Goal: Task Accomplishment & Management: Manage account settings

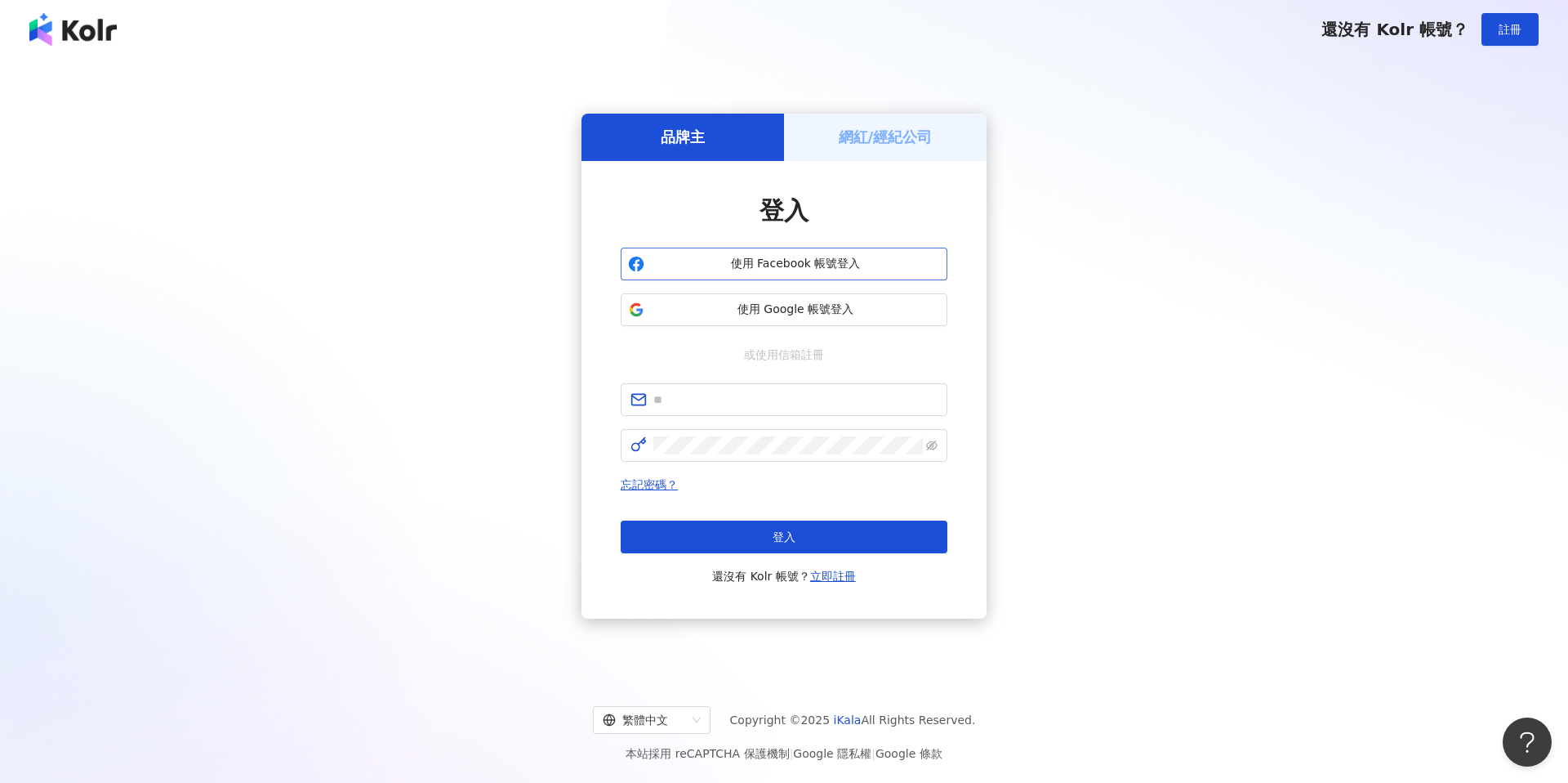
click at [905, 260] on span "使用 Facebook 帳號登入" at bounding box center [796, 264] width 289 height 16
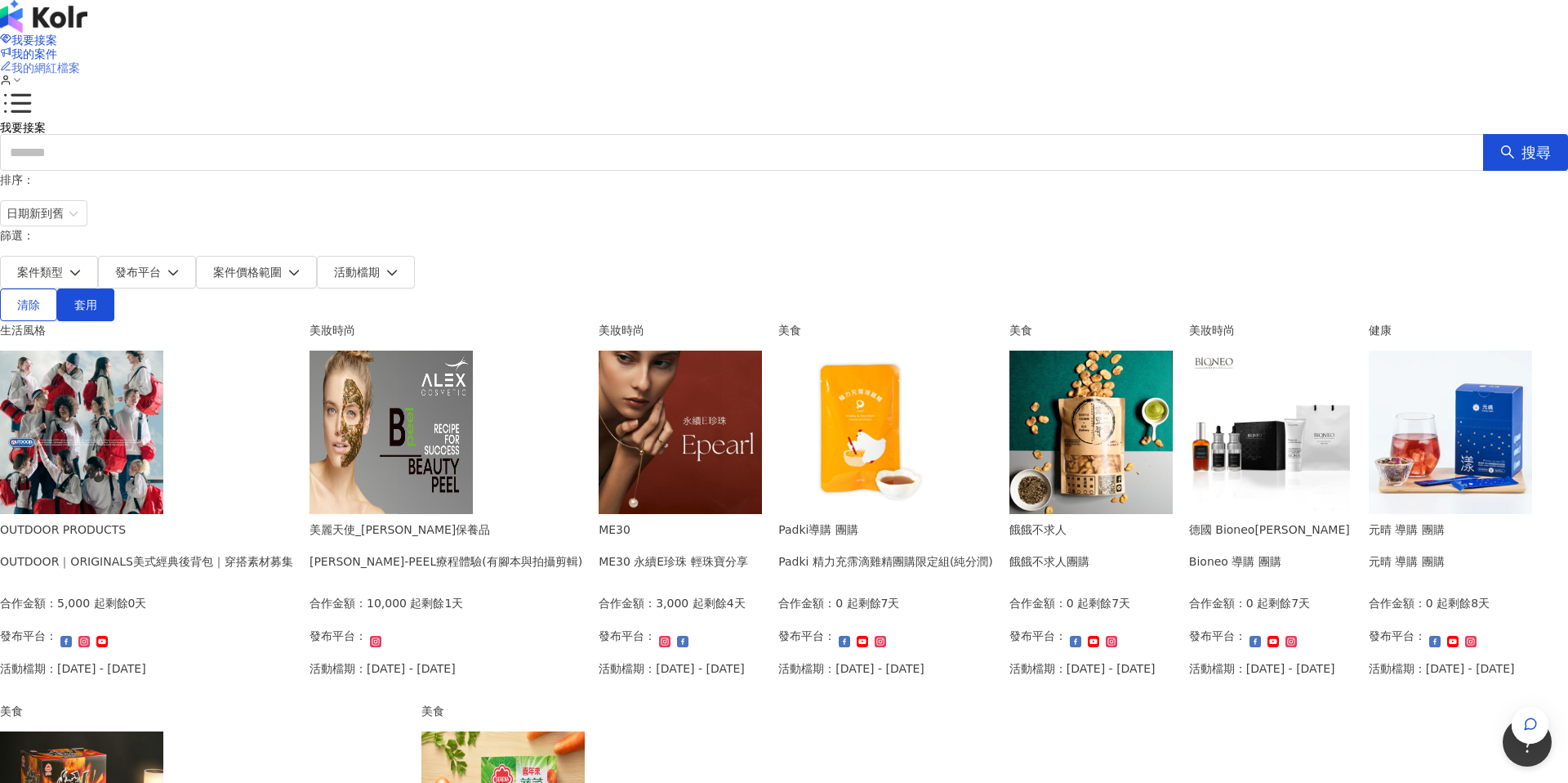
click at [80, 61] on span "我的網紅檔案" at bounding box center [46, 68] width 69 height 13
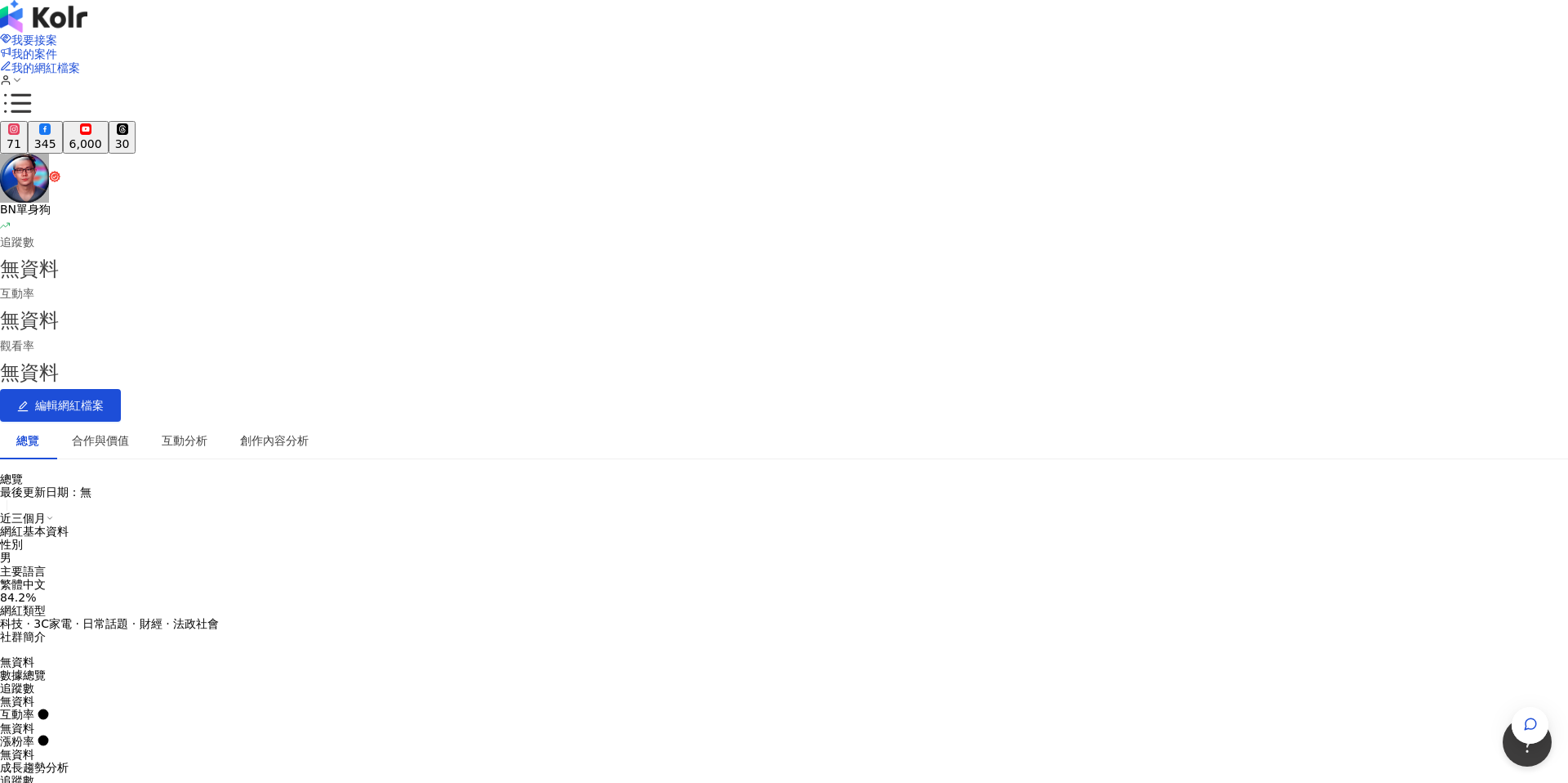
click at [10, 223] on polyline at bounding box center [5, 226] width 9 height 5
click at [102, 137] on div "6,000" at bounding box center [86, 144] width 33 height 13
click at [91, 126] on rect at bounding box center [86, 129] width 10 height 7
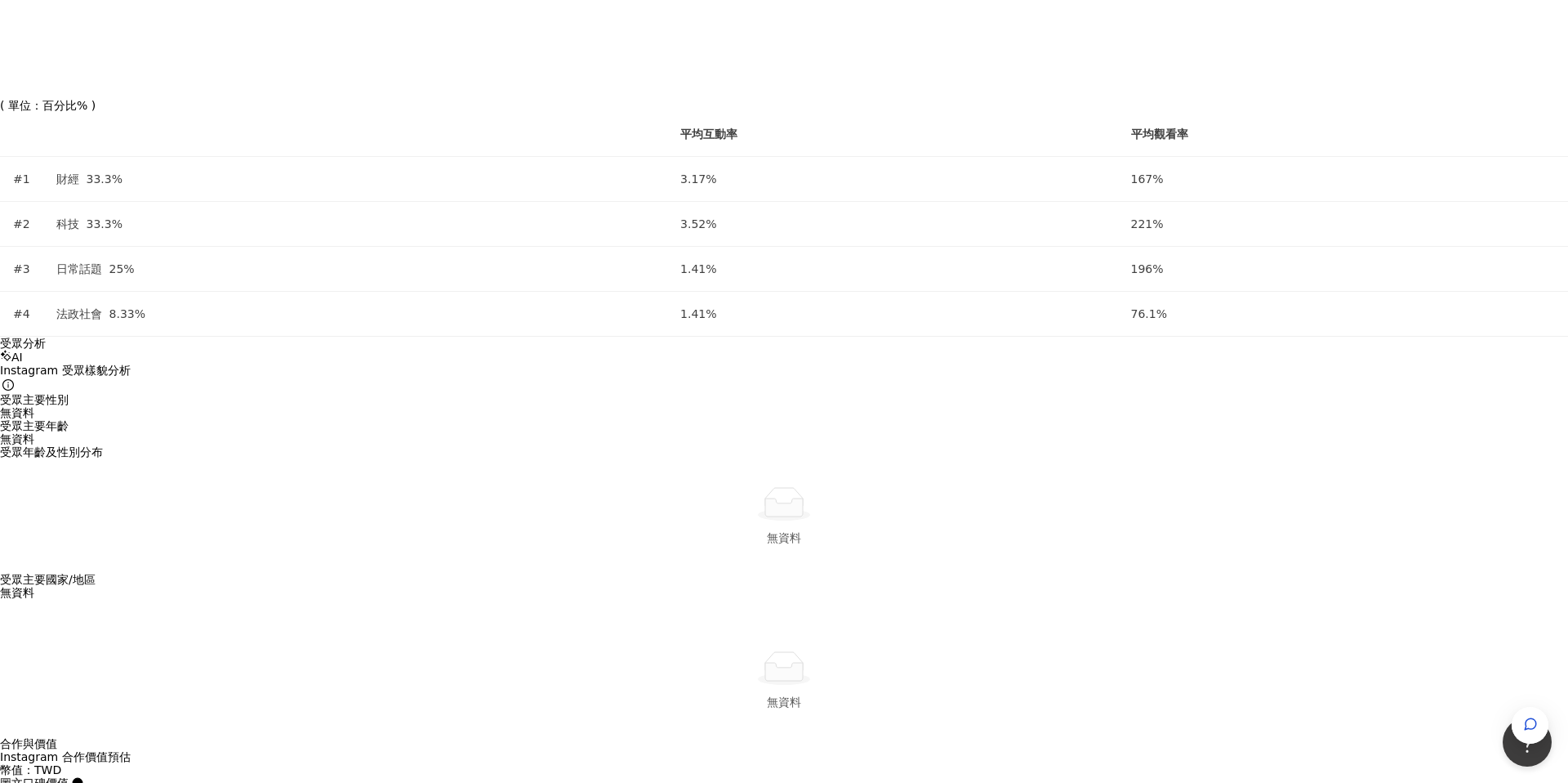
scroll to position [0, 0]
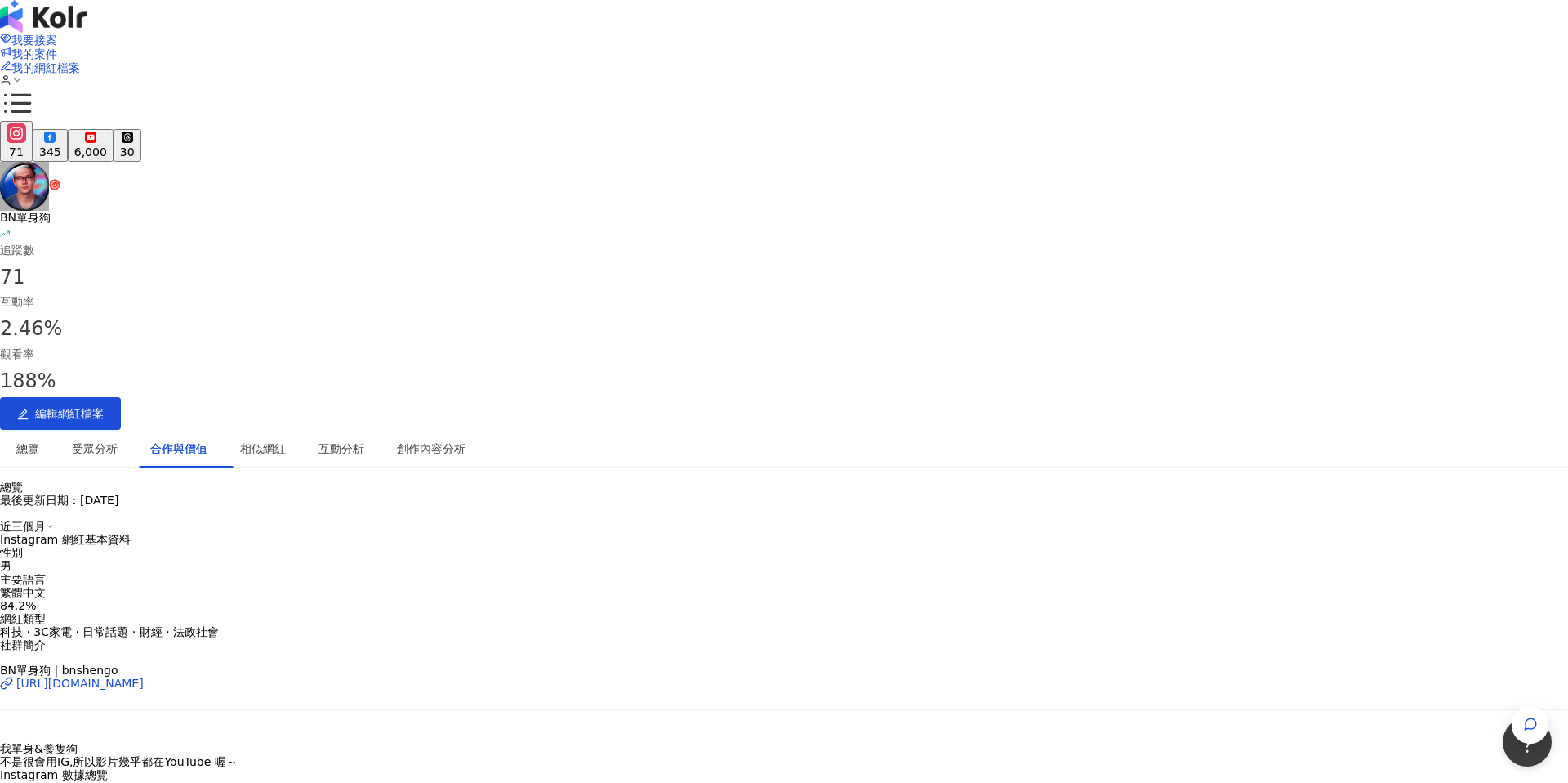
click at [107, 145] on div "6,000" at bounding box center [91, 152] width 33 height 13
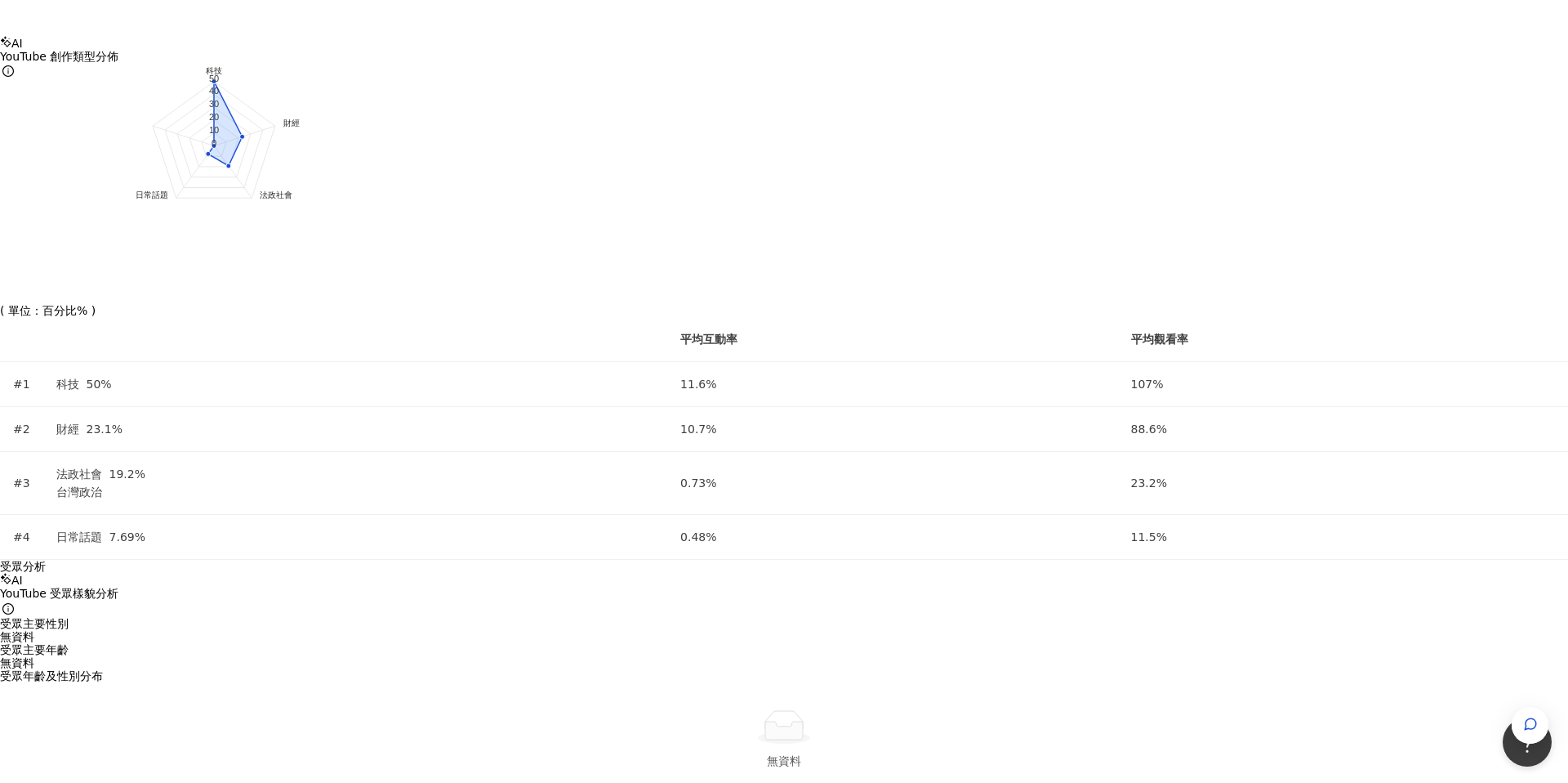
scroll to position [1497, 0]
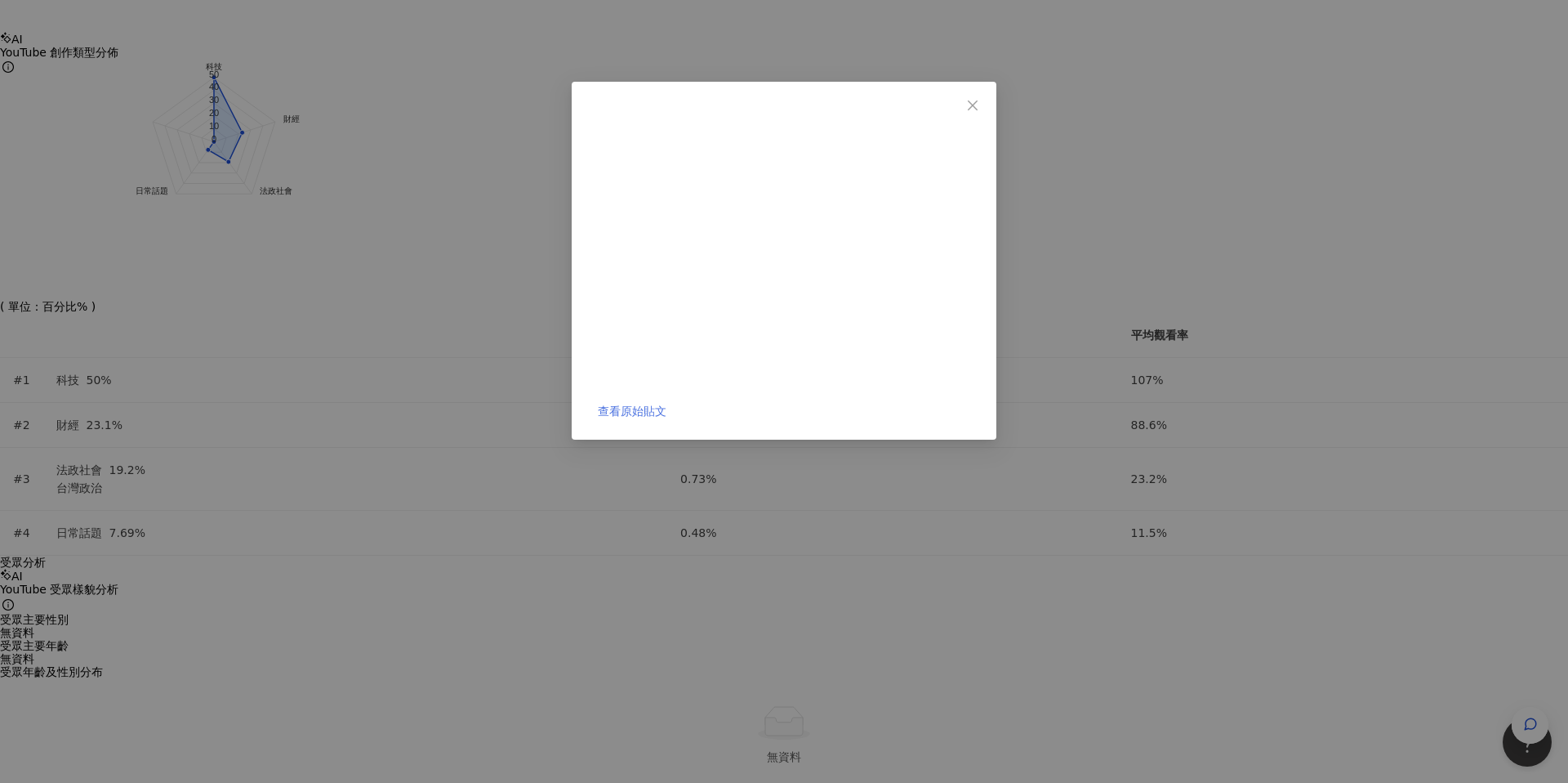
click at [667, 405] on link "查看原始貼文" at bounding box center [632, 411] width 69 height 13
click at [979, 101] on icon "close" at bounding box center [972, 105] width 13 height 13
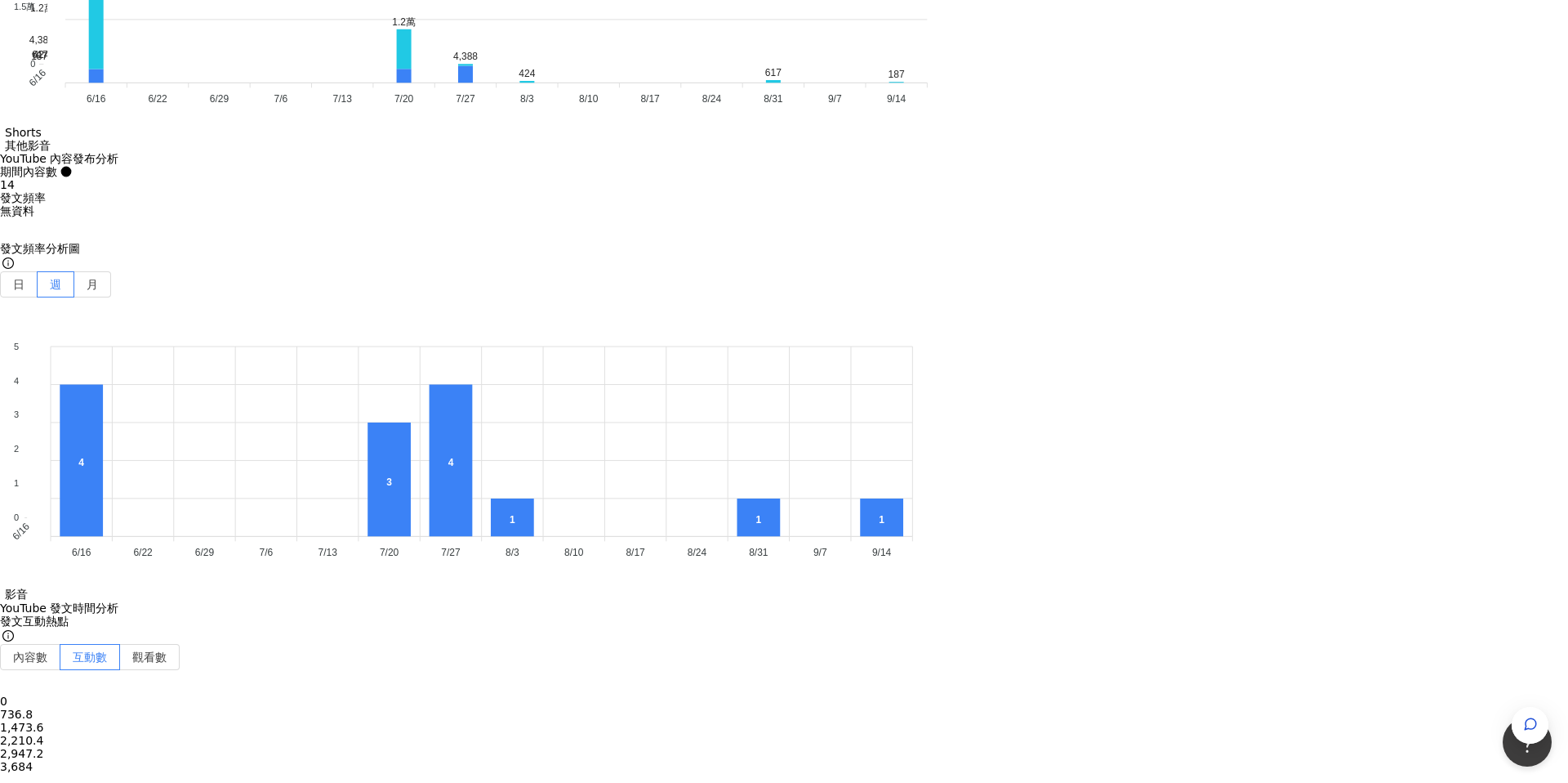
scroll to position [4464, 0]
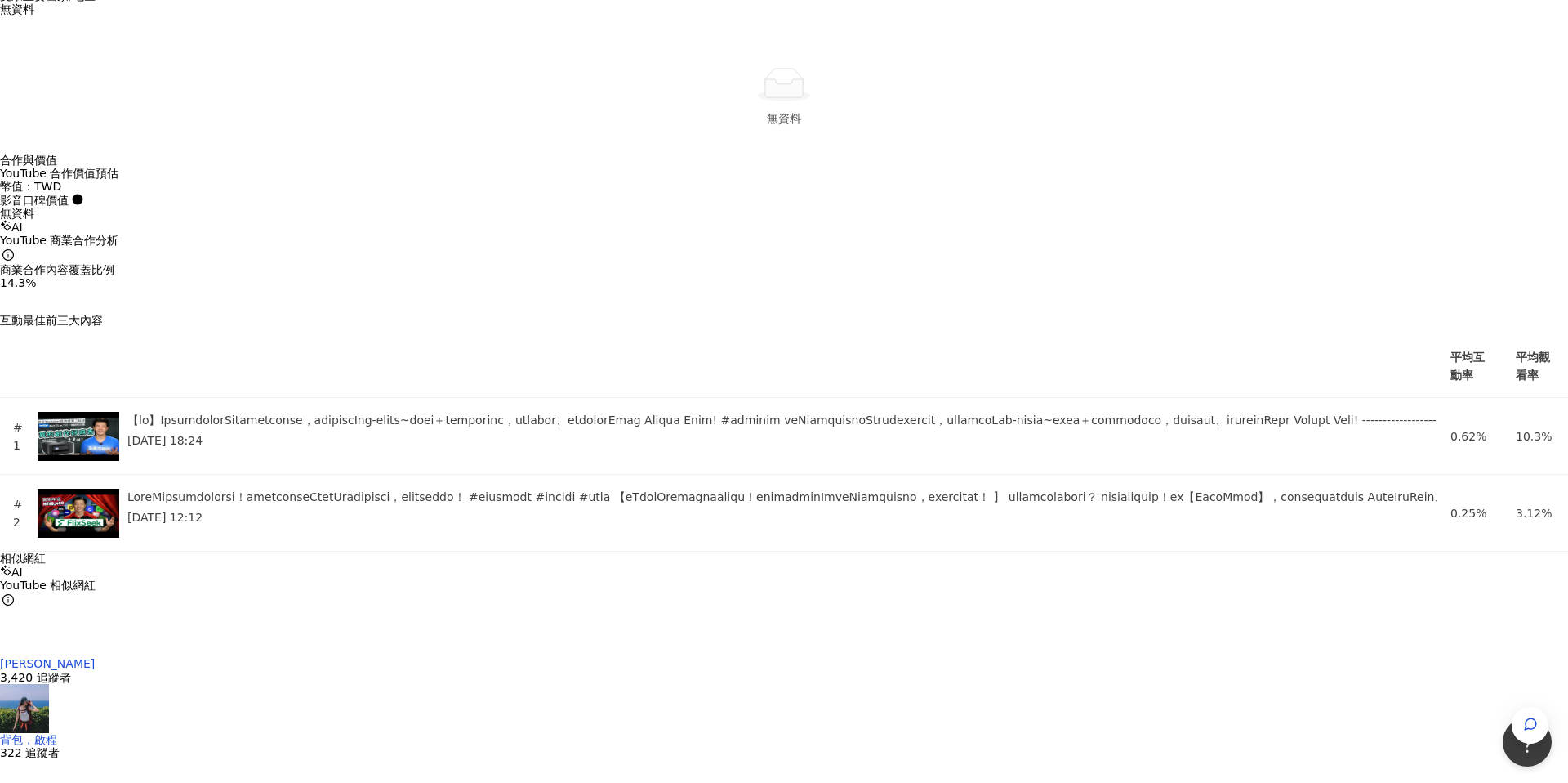
scroll to position [2325, 0]
